Goal: Task Accomplishment & Management: Manage account settings

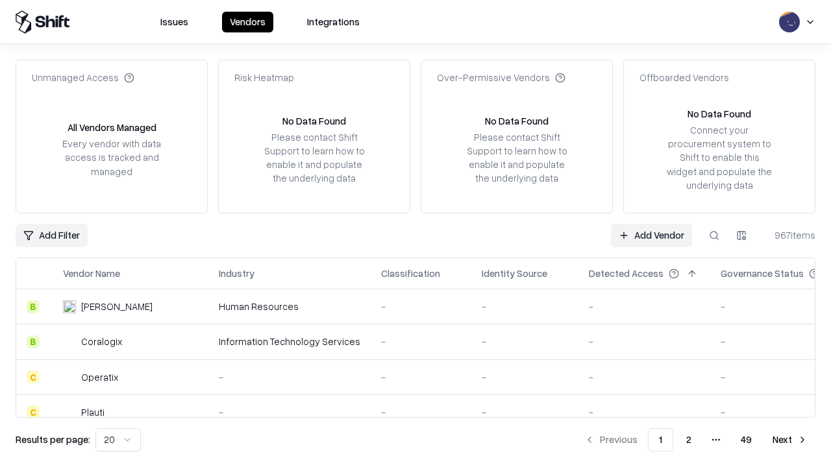
click at [651, 235] on link "Add Vendor" at bounding box center [651, 235] width 81 height 23
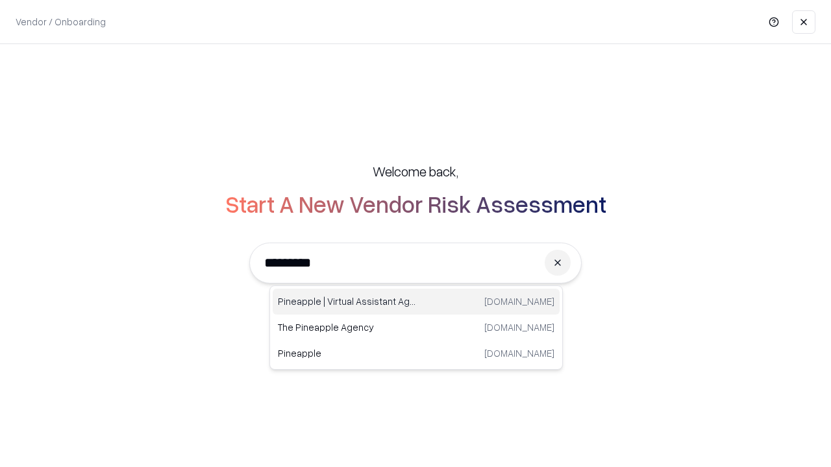
click at [416, 302] on div "Pineapple | Virtual Assistant Agency trypineapple.com" at bounding box center [416, 302] width 287 height 26
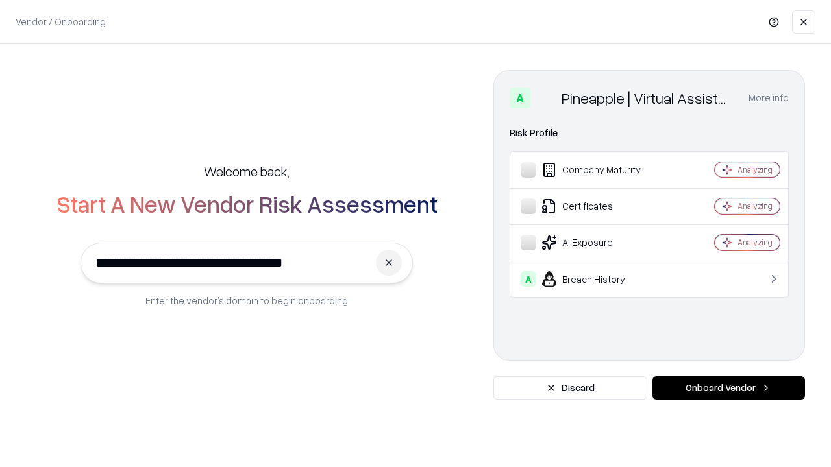
type input "**********"
click at [728, 388] on button "Onboard Vendor" at bounding box center [728, 388] width 153 height 23
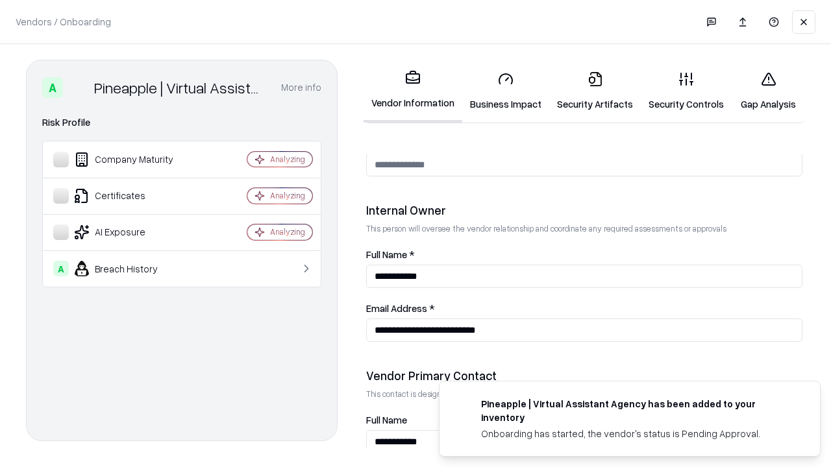
scroll to position [673, 0]
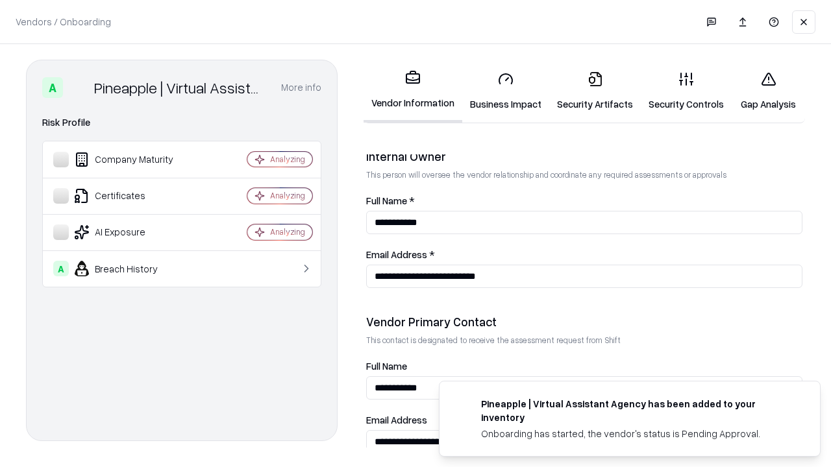
click at [506, 91] on link "Business Impact" at bounding box center [505, 91] width 87 height 60
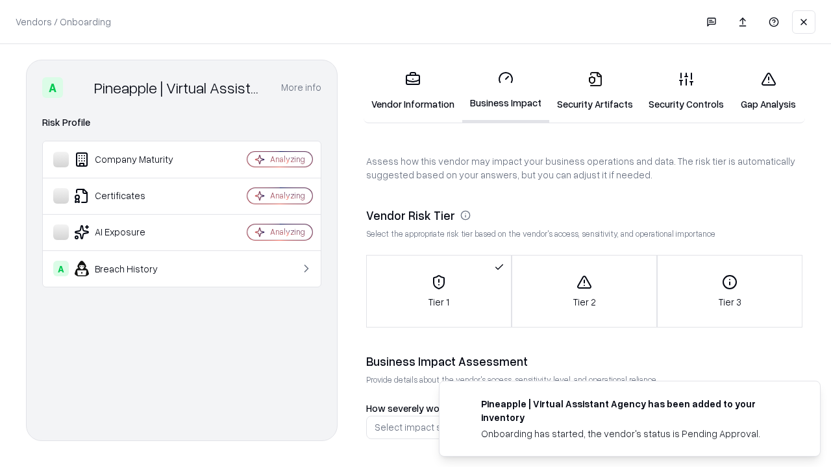
click at [595, 91] on link "Security Artifacts" at bounding box center [595, 91] width 92 height 60
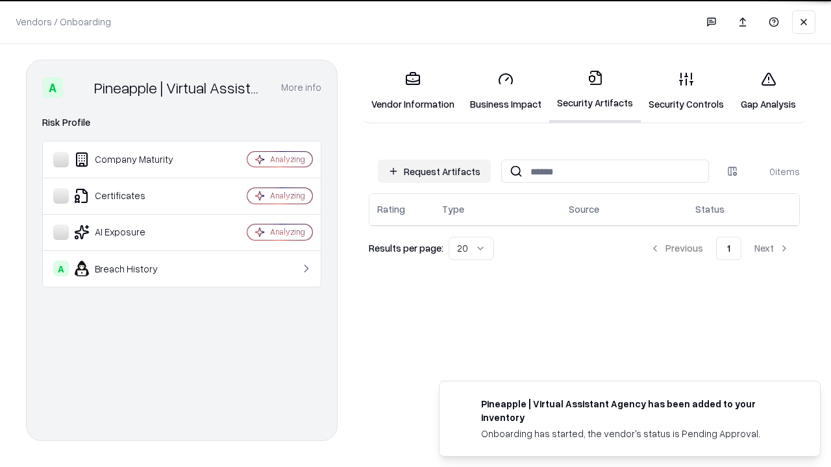
click at [434, 171] on button "Request Artifacts" at bounding box center [434, 171] width 113 height 23
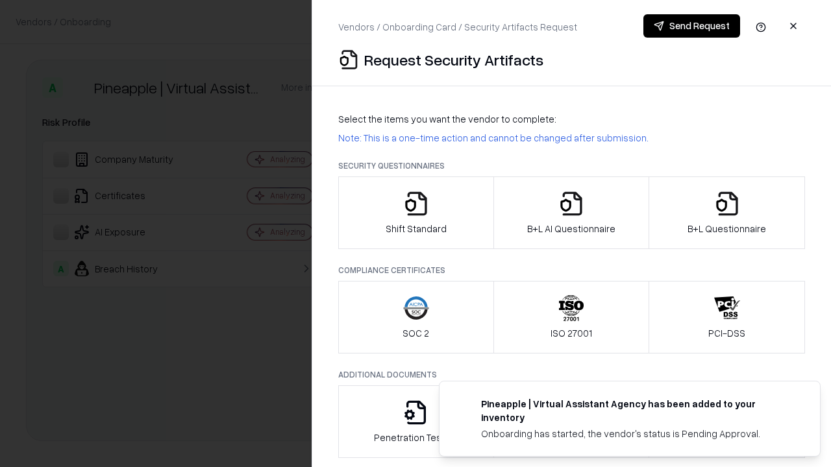
click at [415, 213] on icon "button" at bounding box center [416, 204] width 26 height 26
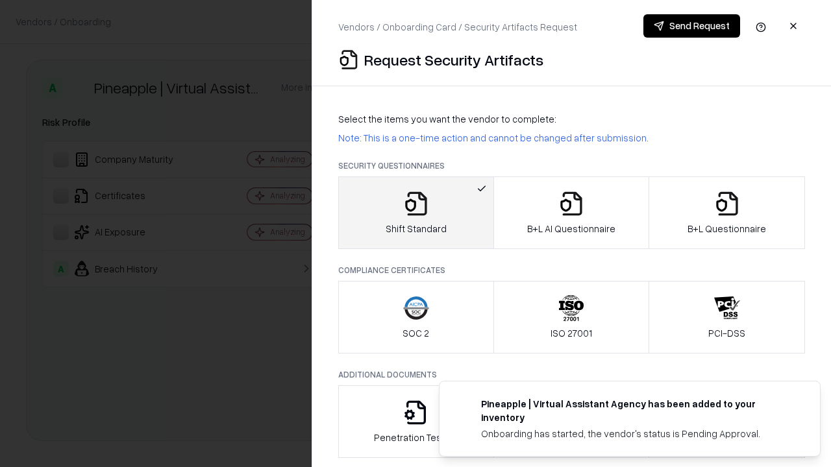
click at [691, 26] on button "Send Request" at bounding box center [691, 25] width 97 height 23
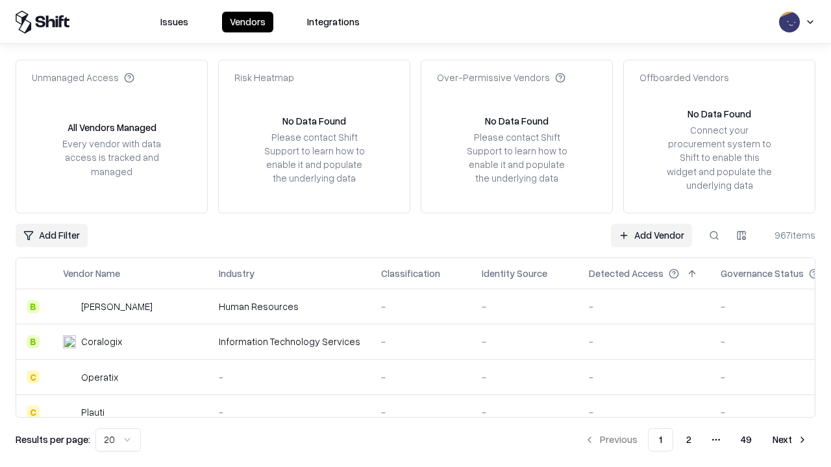
click at [714, 235] on button at bounding box center [713, 235] width 23 height 23
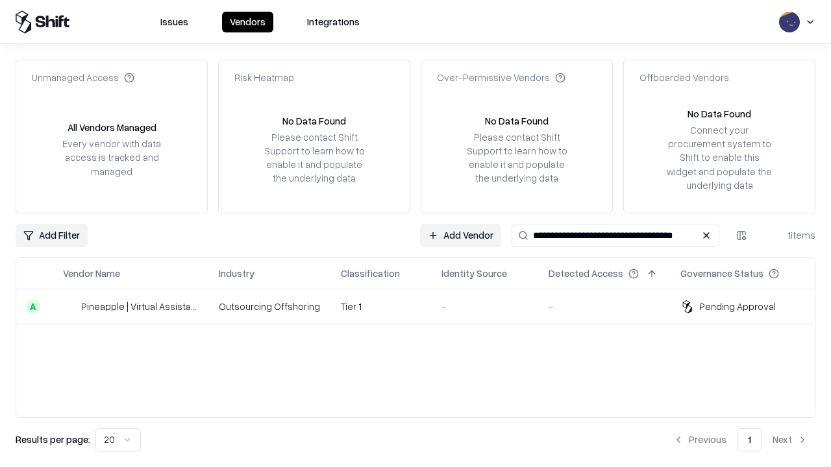
type input "**********"
click at [423, 306] on td "Tier 1" at bounding box center [380, 307] width 101 height 35
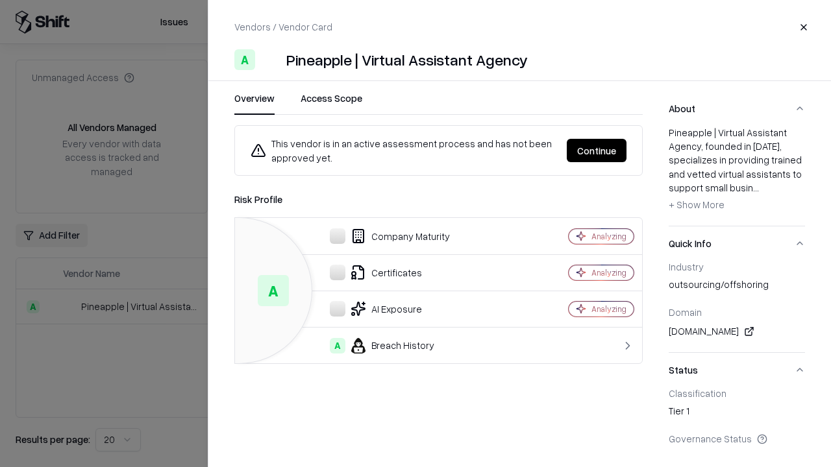
click at [597, 151] on button "Continue" at bounding box center [597, 150] width 60 height 23
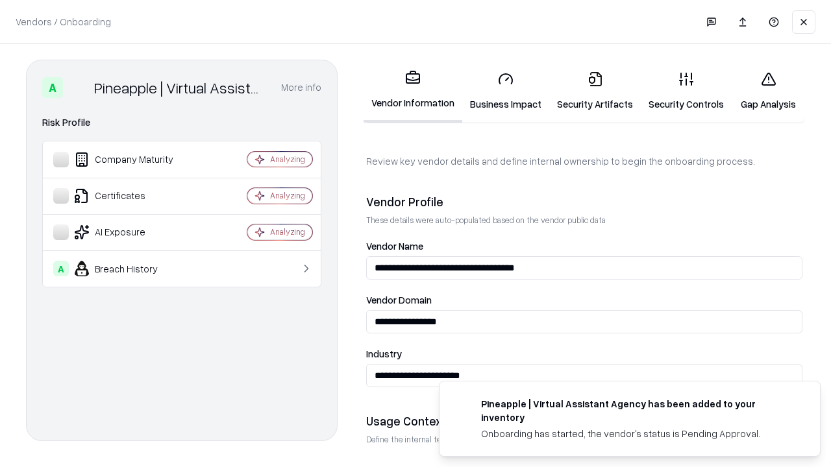
click at [595, 91] on link "Security Artifacts" at bounding box center [595, 91] width 92 height 60
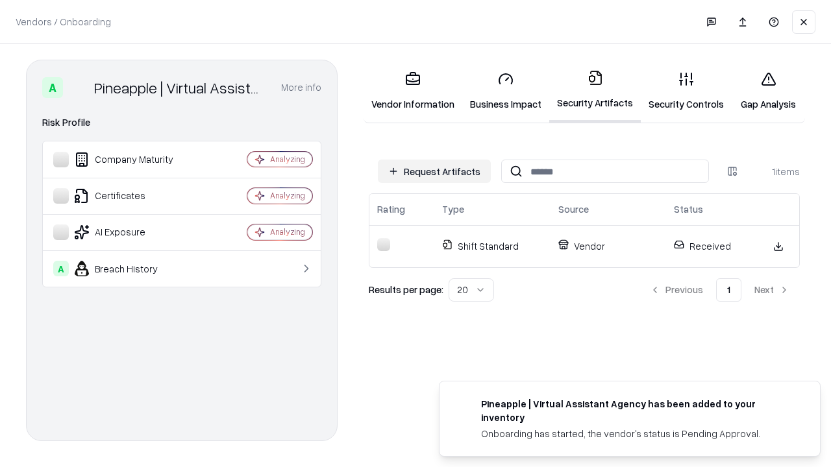
click at [686, 91] on link "Security Controls" at bounding box center [686, 91] width 91 height 60
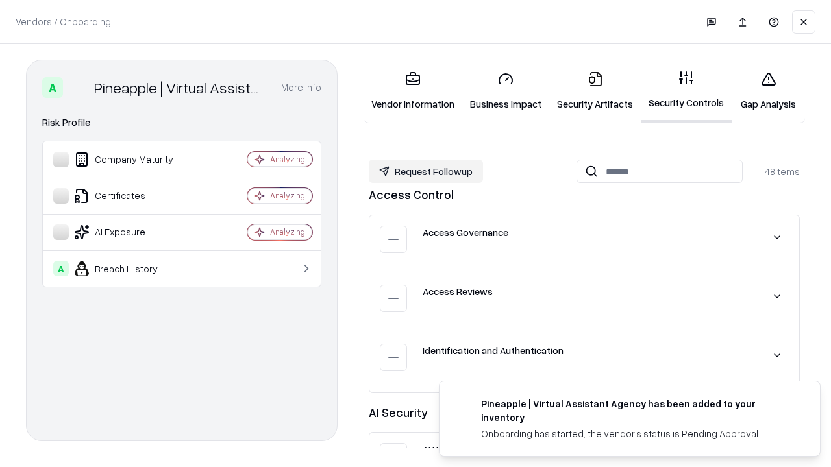
click at [426, 171] on button "Request Followup" at bounding box center [426, 171] width 114 height 23
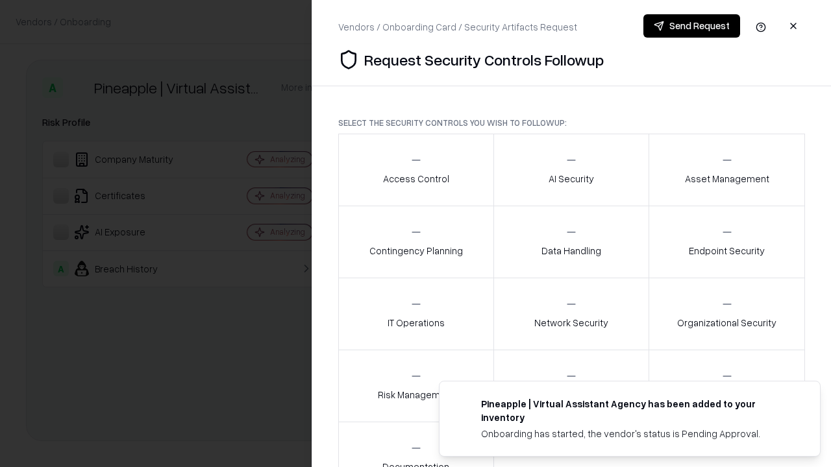
click at [415, 170] on div "Access Control" at bounding box center [416, 170] width 66 height 32
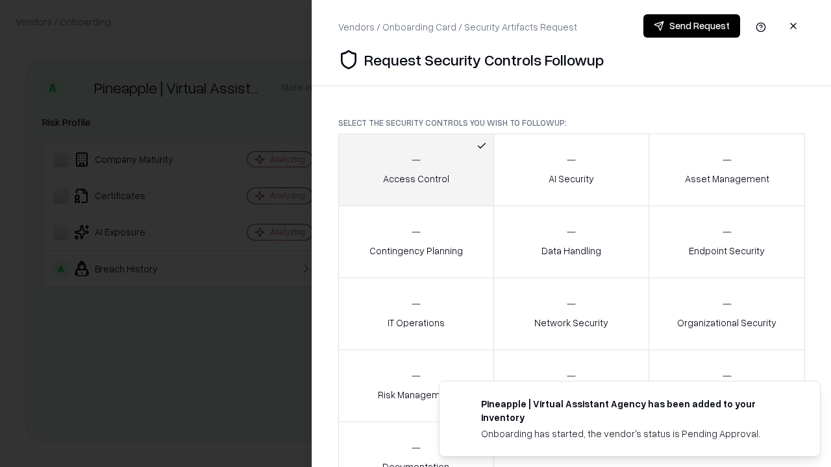
click at [691, 26] on button "Send Request" at bounding box center [691, 25] width 97 height 23
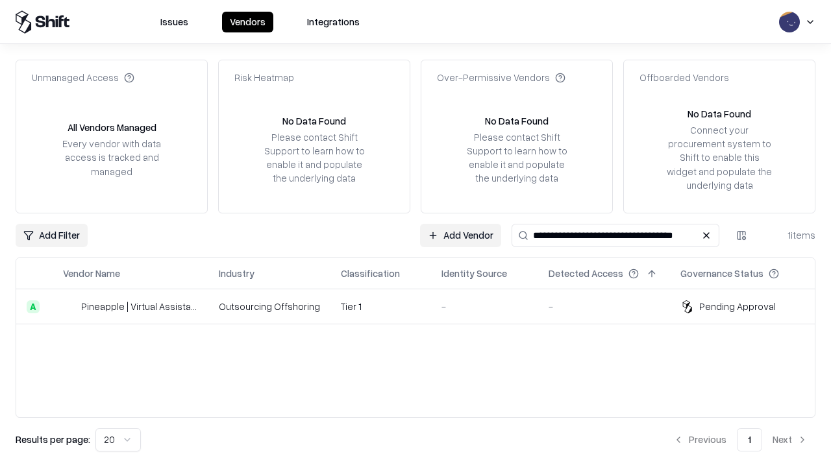
type input "**********"
click at [423, 306] on td "Tier 1" at bounding box center [380, 307] width 101 height 35
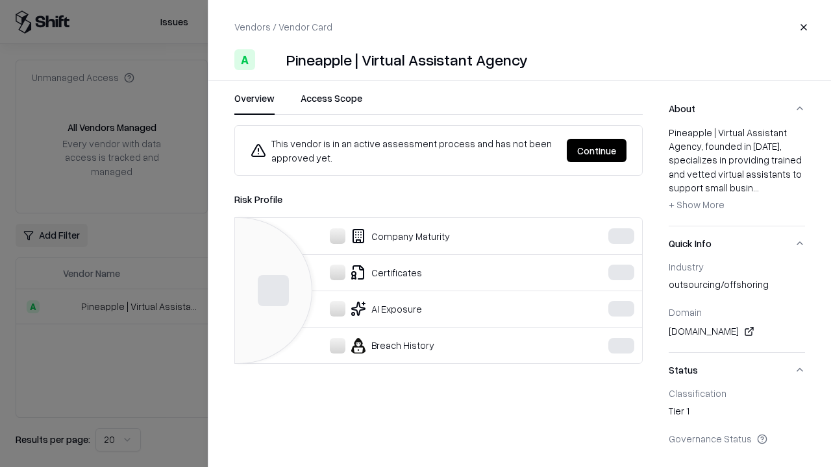
click at [597, 151] on button "Continue" at bounding box center [597, 150] width 60 height 23
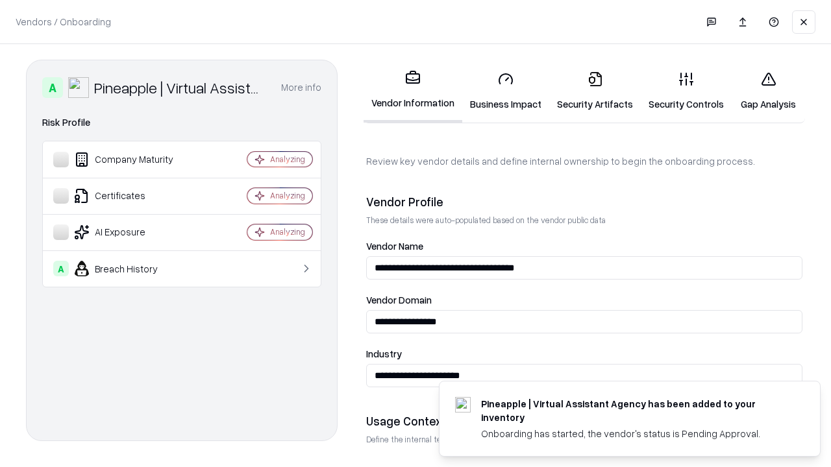
click at [768, 91] on link "Gap Analysis" at bounding box center [768, 91] width 73 height 60
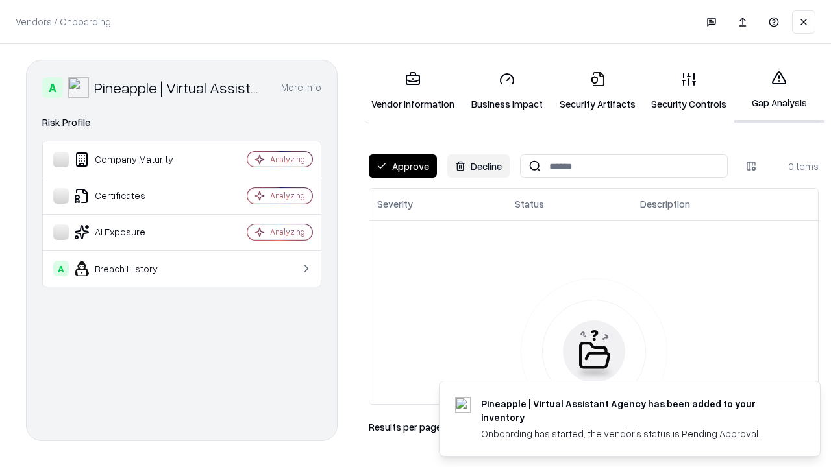
click at [402, 166] on button "Approve" at bounding box center [403, 166] width 68 height 23
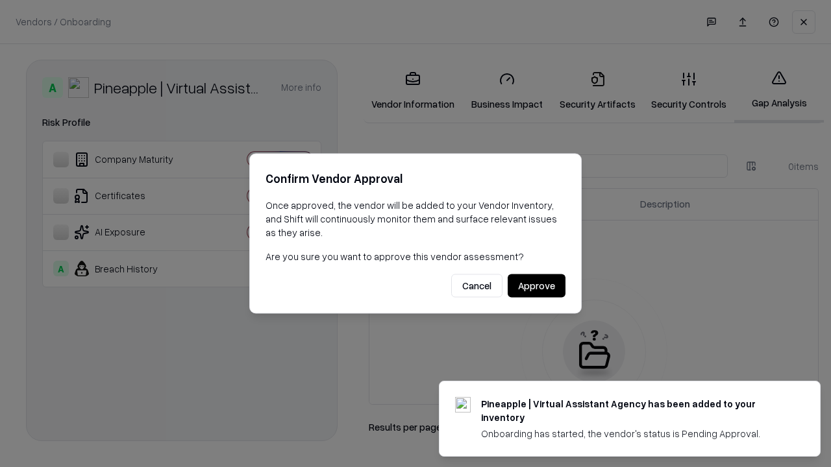
click at [536, 286] on button "Approve" at bounding box center [537, 286] width 58 height 23
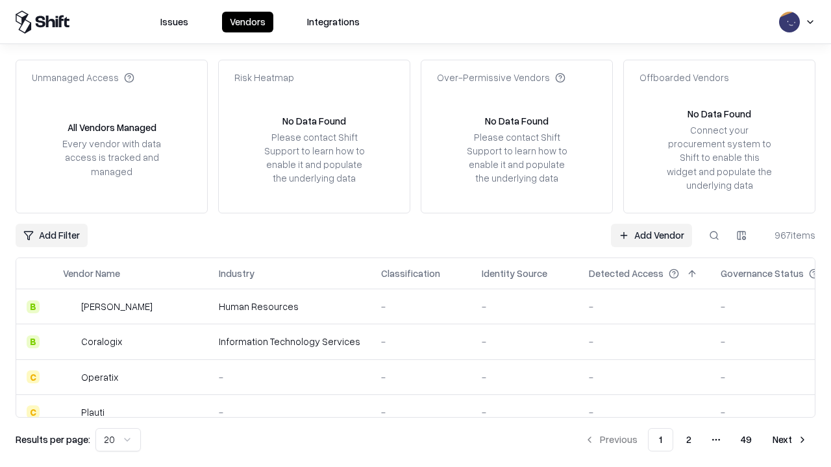
type input "**********"
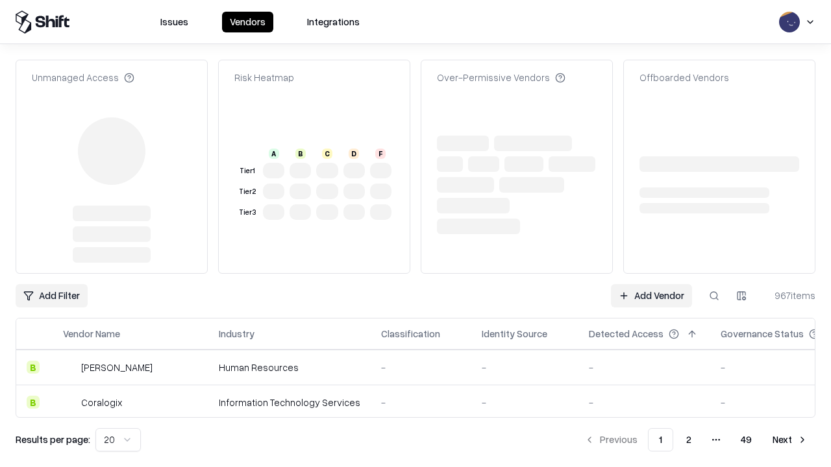
click at [651, 350] on td "-" at bounding box center [644, 367] width 132 height 35
click at [651, 284] on link "Add Vendor" at bounding box center [651, 295] width 81 height 23
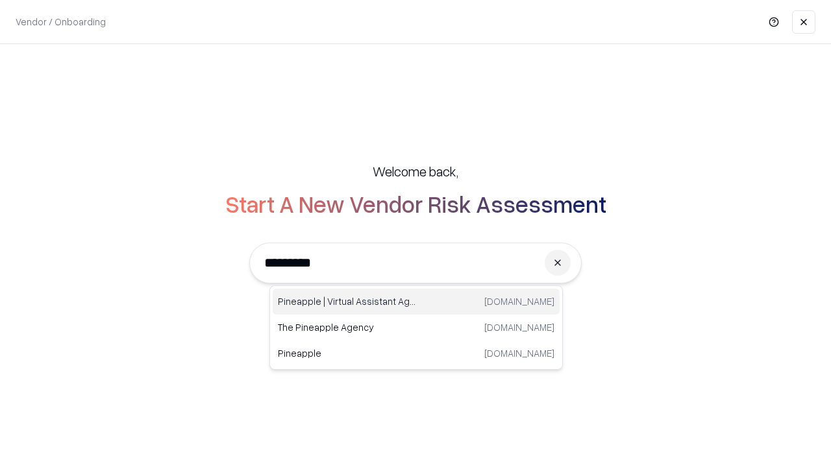
click at [416, 302] on div "Pineapple | Virtual Assistant Agency trypineapple.com" at bounding box center [416, 302] width 287 height 26
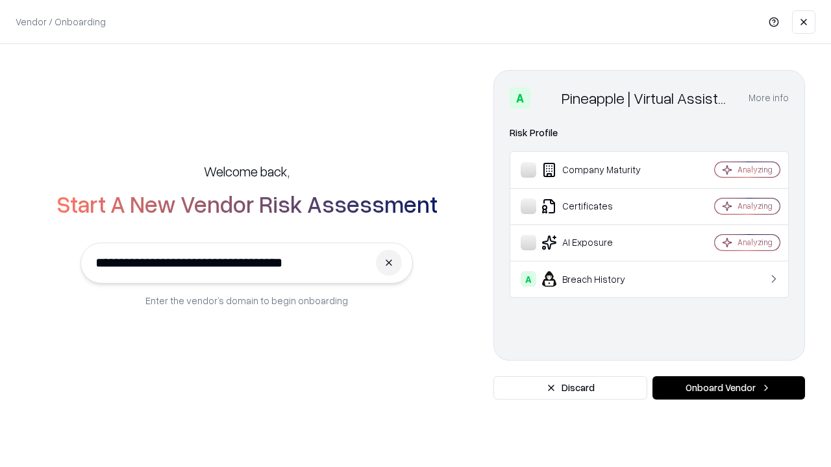
type input "**********"
click at [728, 388] on button "Onboard Vendor" at bounding box center [728, 388] width 153 height 23
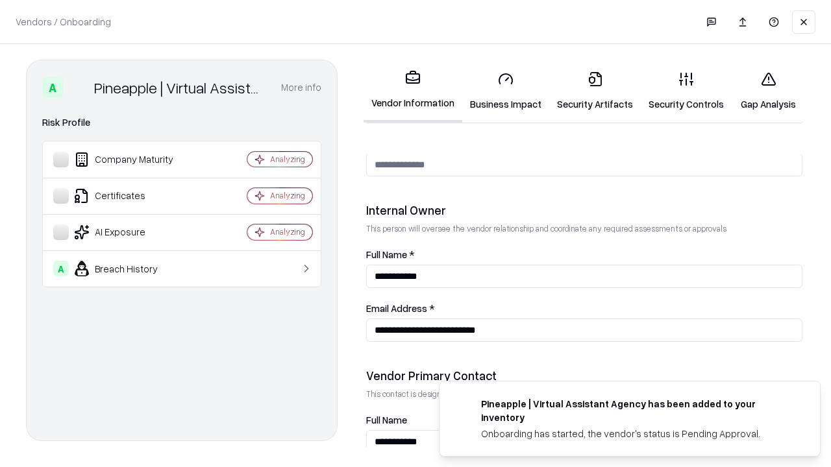
scroll to position [673, 0]
